Goal: Information Seeking & Learning: Learn about a topic

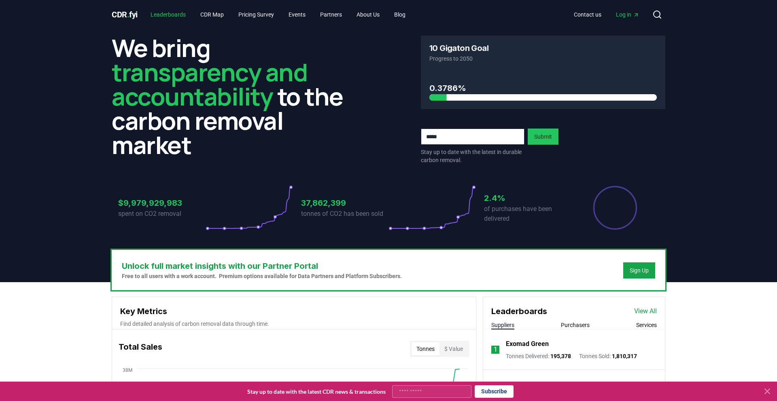
click at [165, 16] on link "Leaderboards" at bounding box center [168, 14] width 48 height 15
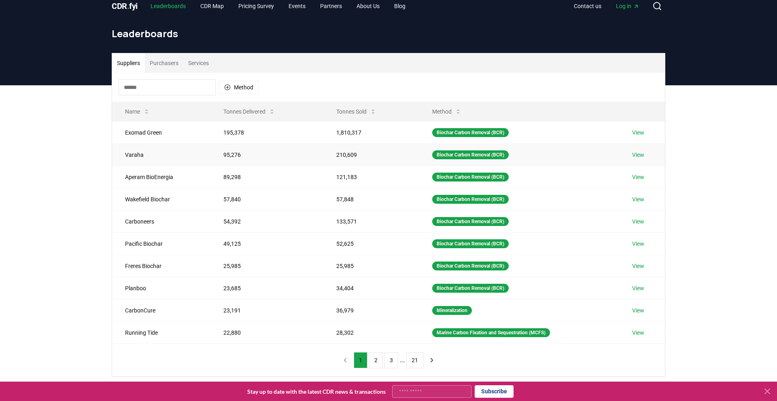
scroll to position [8, 0]
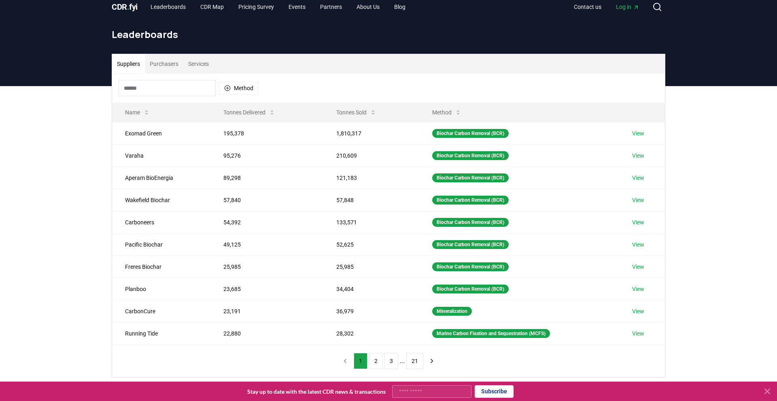
click at [172, 64] on button "Purchasers" at bounding box center [164, 63] width 38 height 19
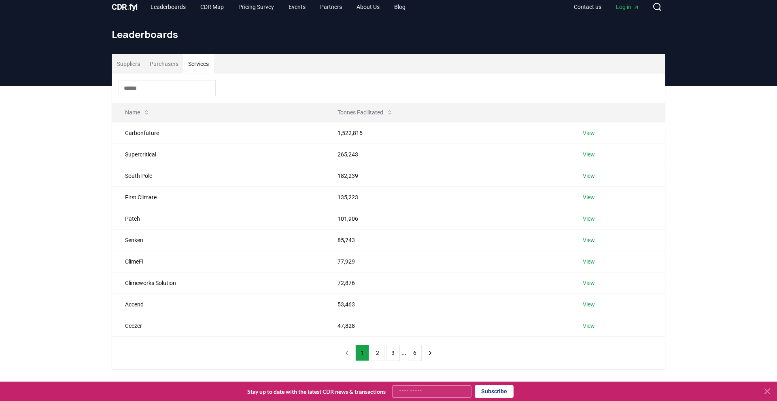
click at [200, 67] on button "Services" at bounding box center [198, 63] width 30 height 19
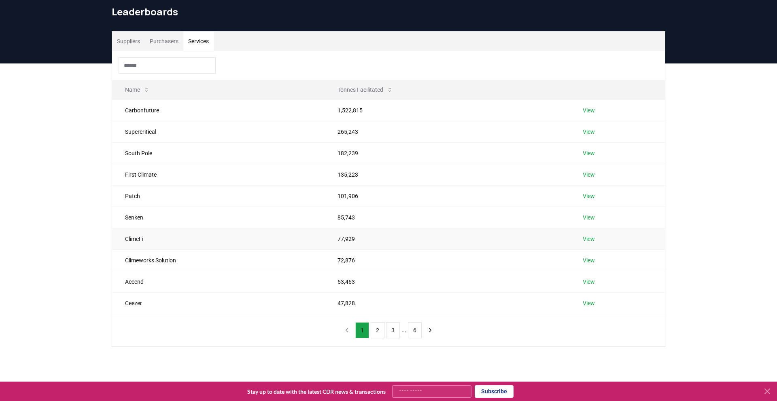
scroll to position [29, 0]
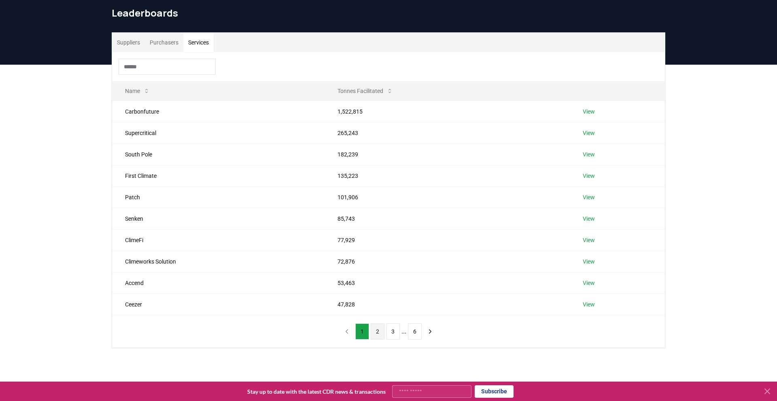
click at [377, 330] on button "2" at bounding box center [378, 332] width 14 height 16
click at [363, 332] on button "1" at bounding box center [362, 332] width 14 height 16
click at [378, 332] on button "2" at bounding box center [378, 332] width 14 height 16
click at [390, 331] on button "3" at bounding box center [393, 332] width 14 height 16
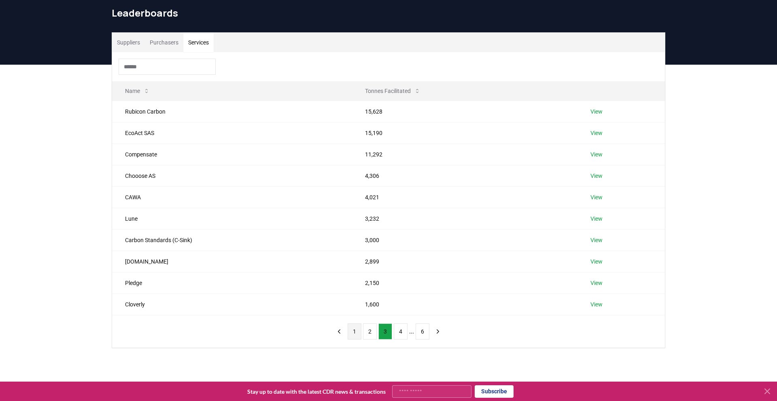
click at [354, 332] on button "1" at bounding box center [354, 332] width 14 height 16
